Goal: Task Accomplishment & Management: Use online tool/utility

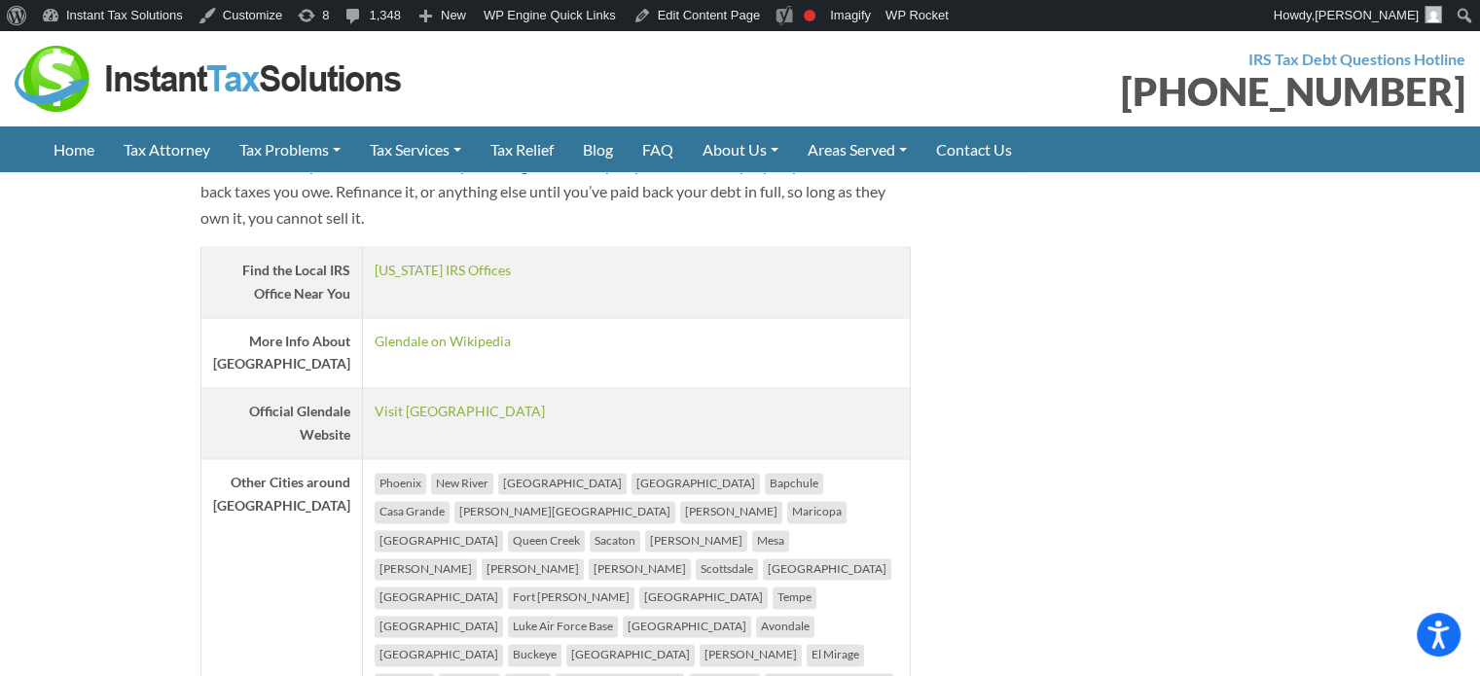
scroll to position [3113, 0]
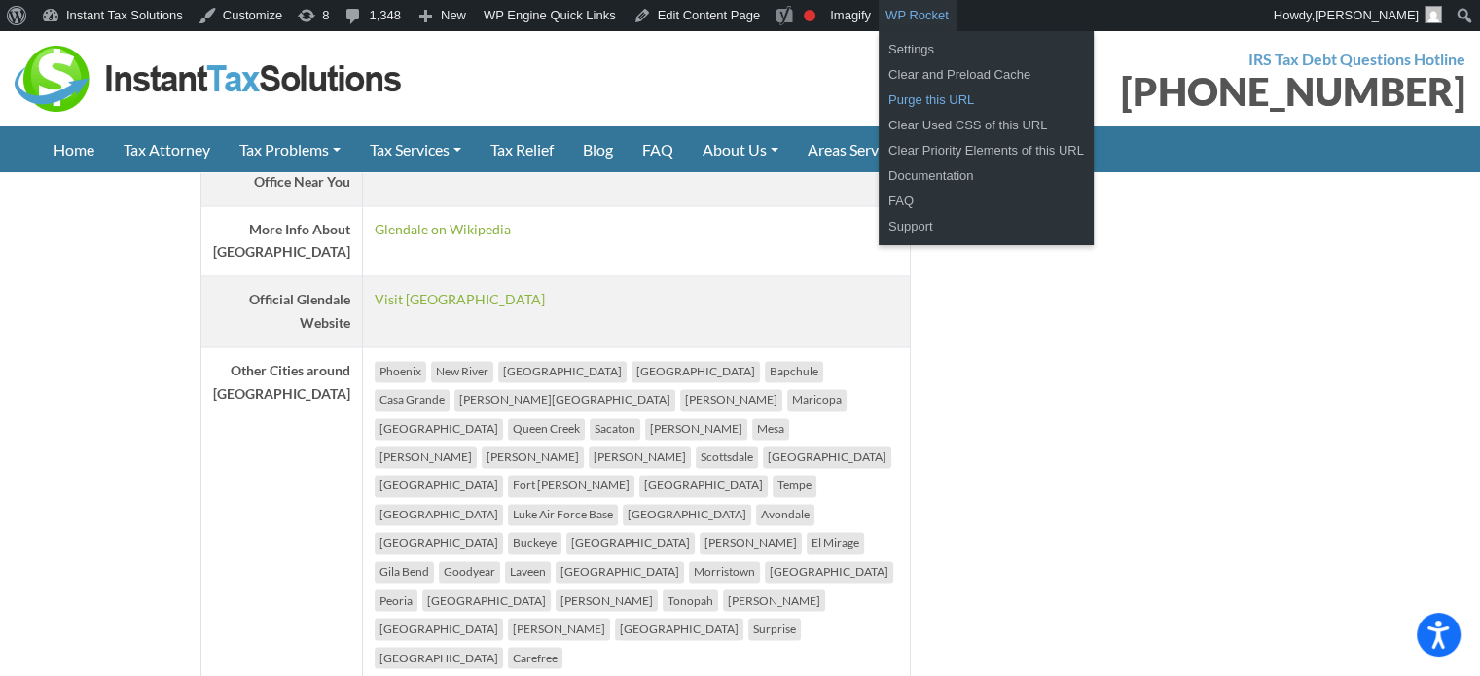
click at [911, 97] on link "Purge this URL" at bounding box center [985, 100] width 215 height 25
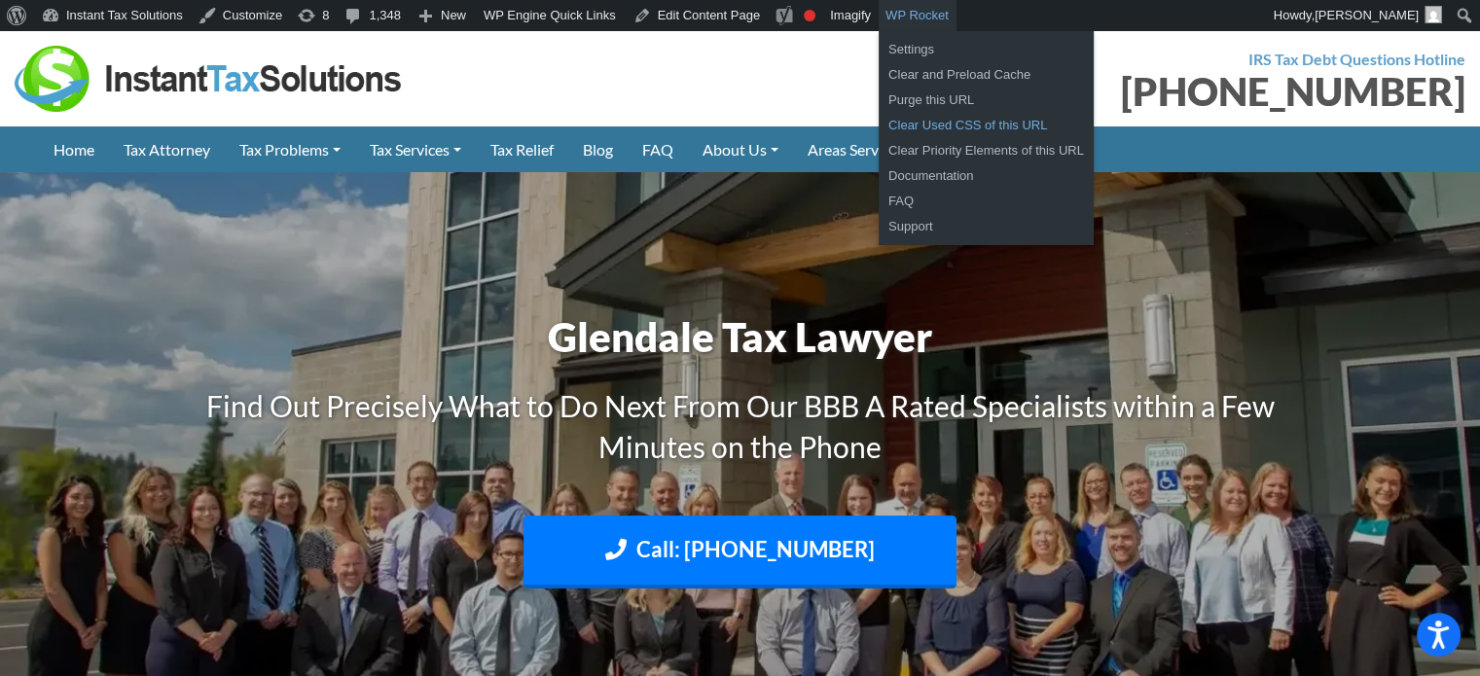
click at [918, 125] on link "Clear Used CSS of this URL" at bounding box center [985, 125] width 215 height 25
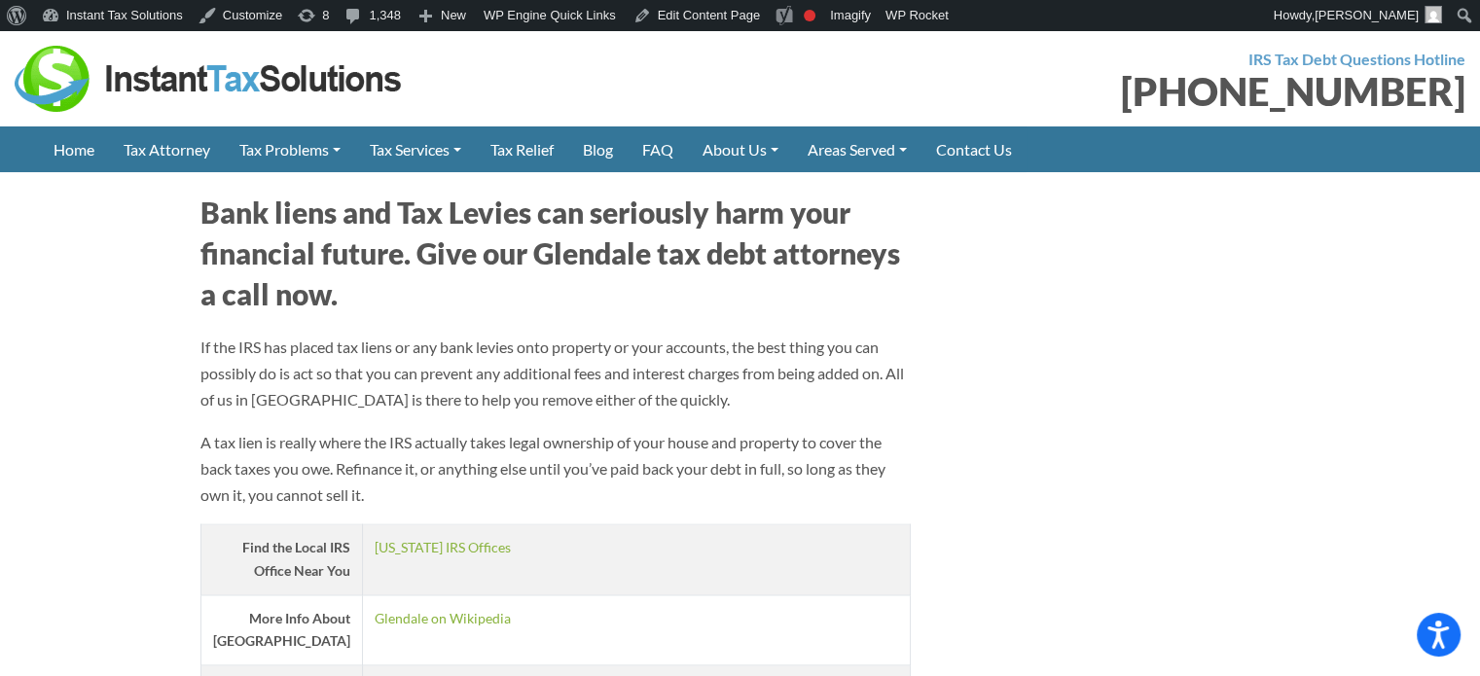
scroll to position [3113, 0]
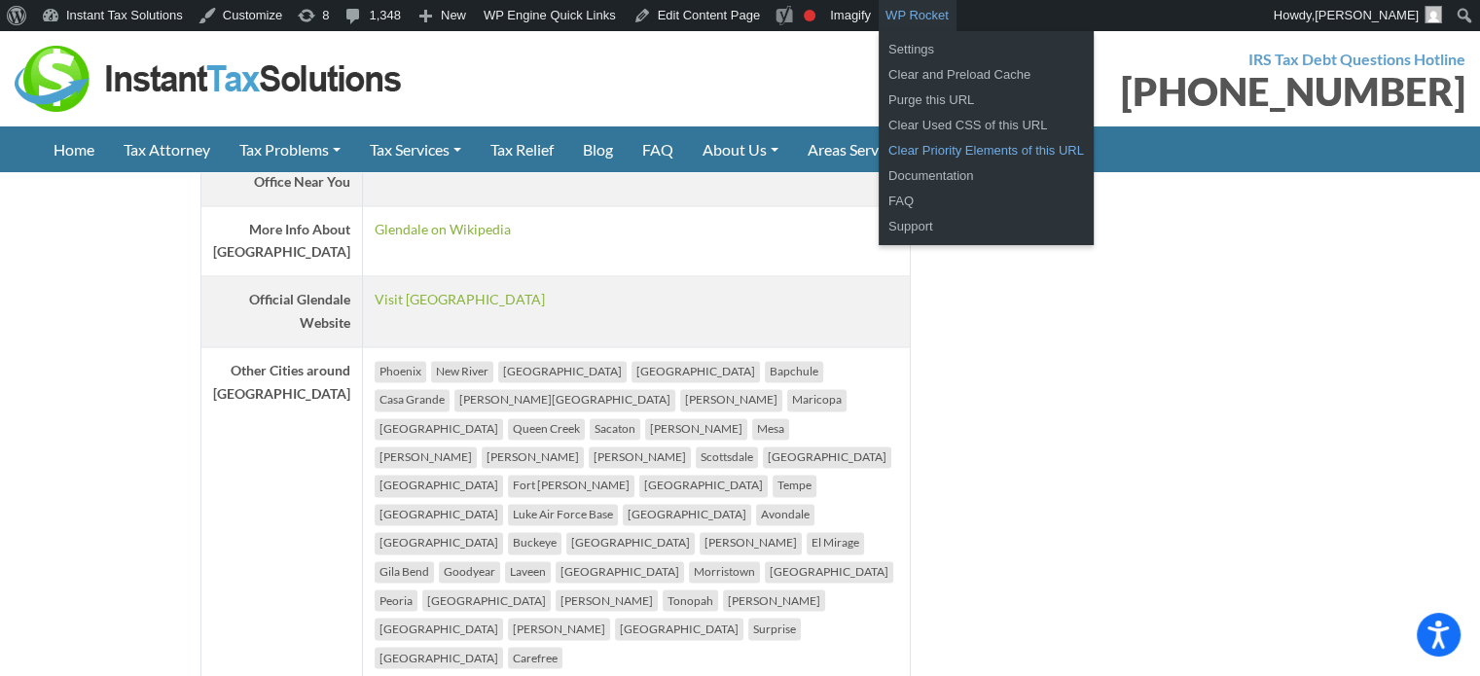
click at [916, 144] on link "Clear Priority Elements of this URL" at bounding box center [985, 150] width 215 height 25
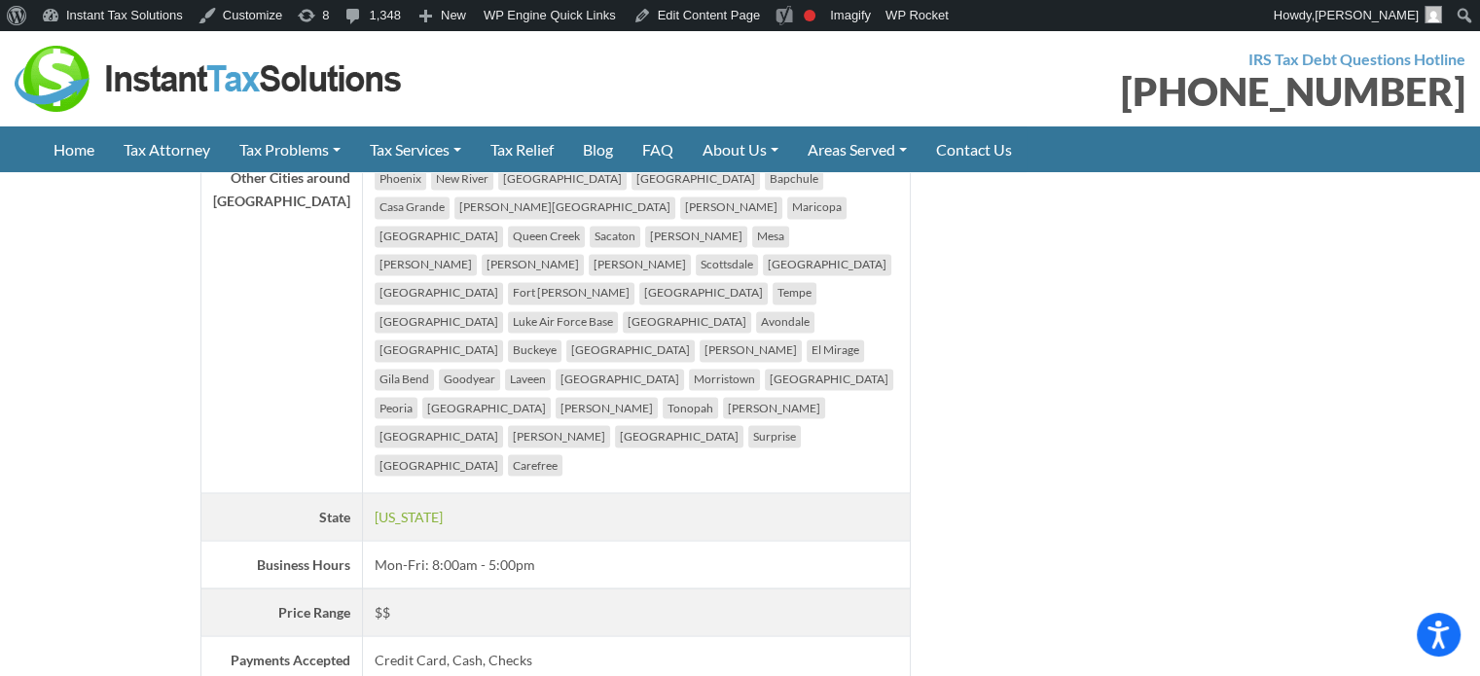
scroll to position [3016, 0]
